Goal: Navigation & Orientation: Find specific page/section

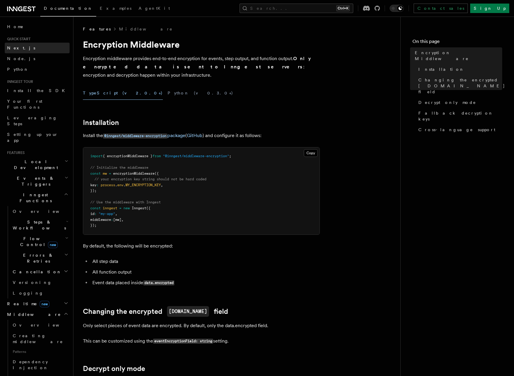
click at [14, 45] on span "Next.js" at bounding box center [21, 48] width 28 height 6
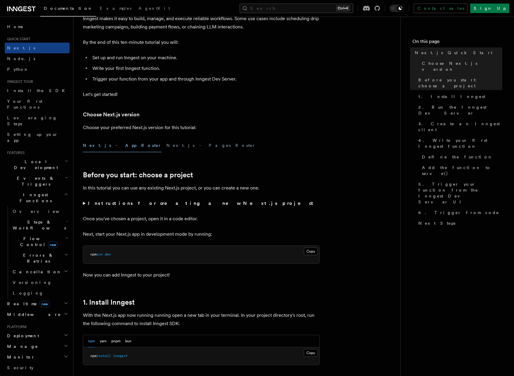
scroll to position [89, 0]
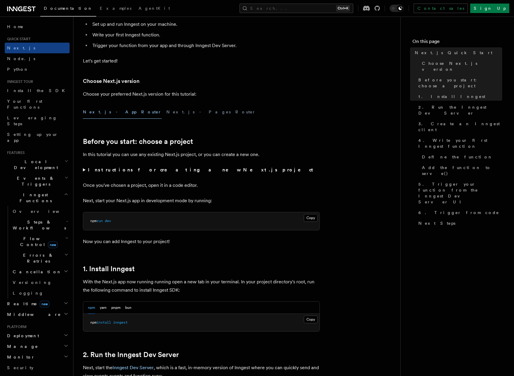
click at [28, 10] on icon at bounding box center [21, 8] width 28 height 7
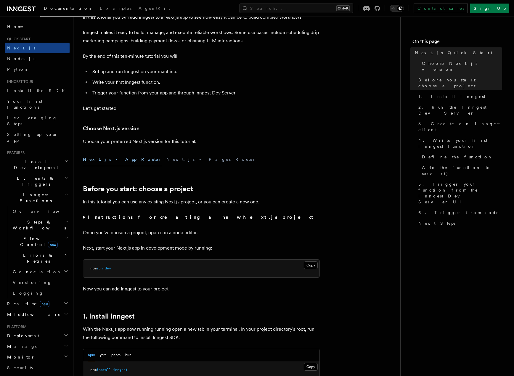
scroll to position [59, 0]
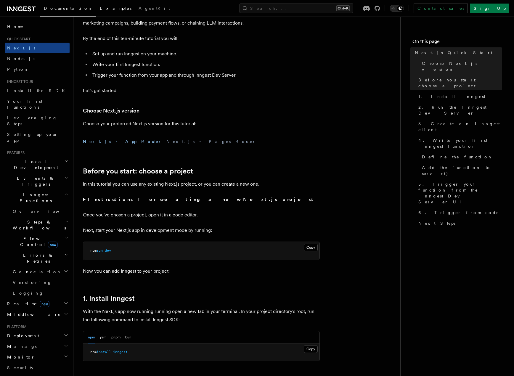
click at [100, 7] on span "Examples" at bounding box center [116, 8] width 32 height 5
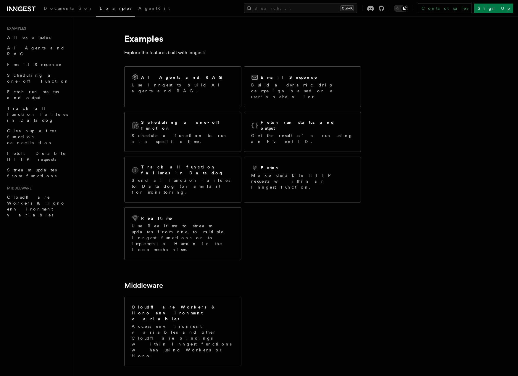
click at [18, 14] on div "Documentation Examples AgentKit Search... Ctrl+K Contact sales Sign Up" at bounding box center [259, 8] width 518 height 17
click at [21, 9] on icon at bounding box center [20, 9] width 4 height 5
